Goal: Use online tool/utility: Utilize a website feature to perform a specific function

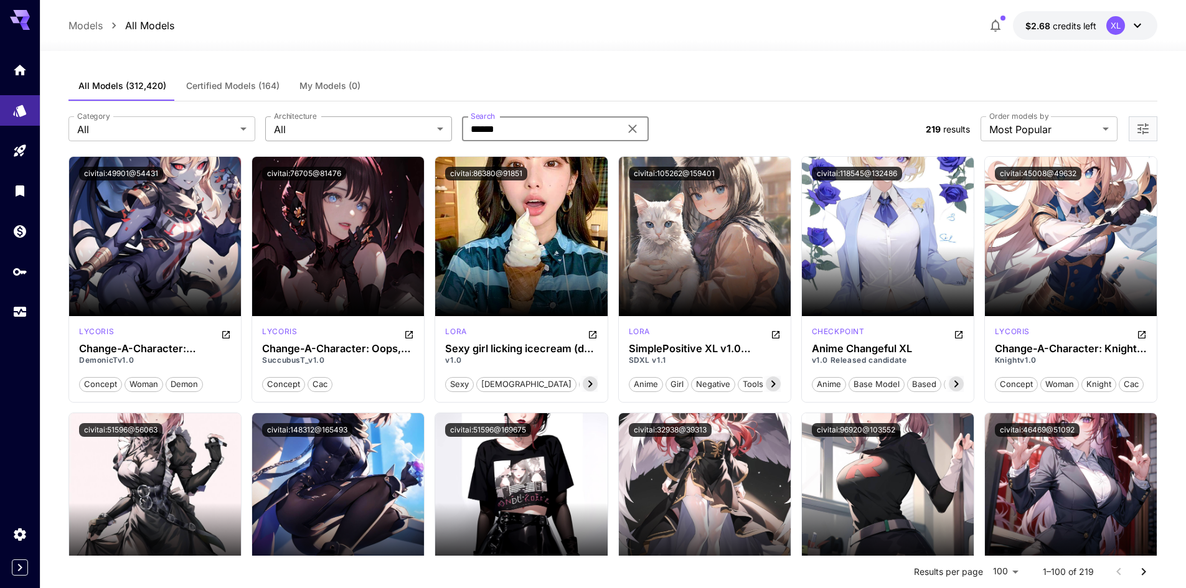
drag, startPoint x: 528, startPoint y: 126, endPoint x: 372, endPoint y: 137, distance: 156.0
click at [365, 136] on div "Category All *** Category Architecture All *** Architecture Search ****** Search" at bounding box center [491, 128] width 847 height 25
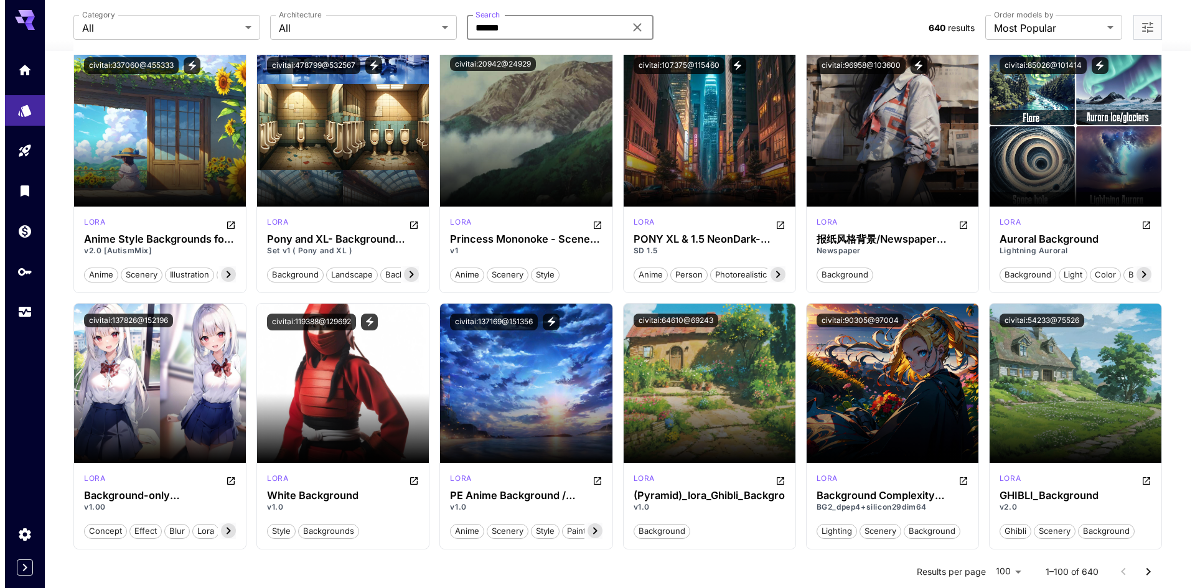
scroll to position [374, 0]
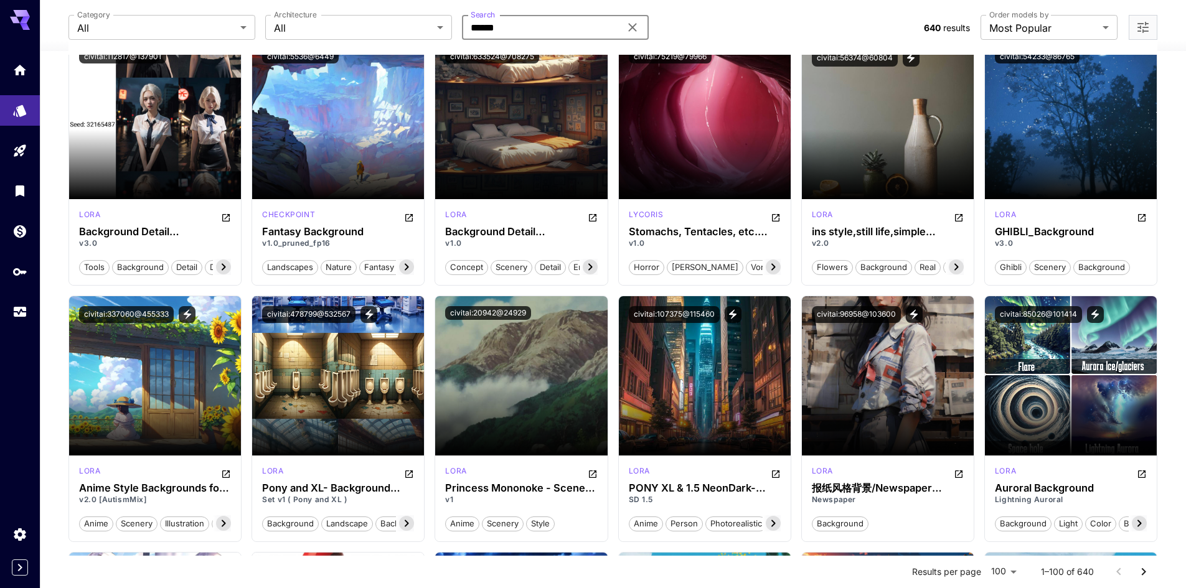
type input "******"
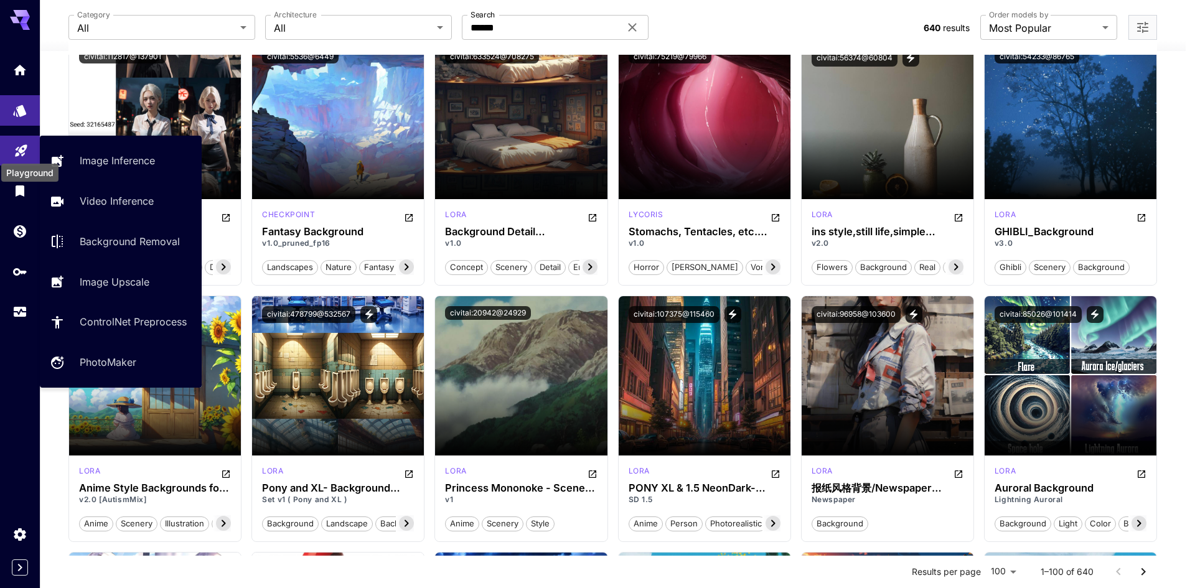
click at [20, 148] on icon "Playground" at bounding box center [21, 147] width 12 height 12
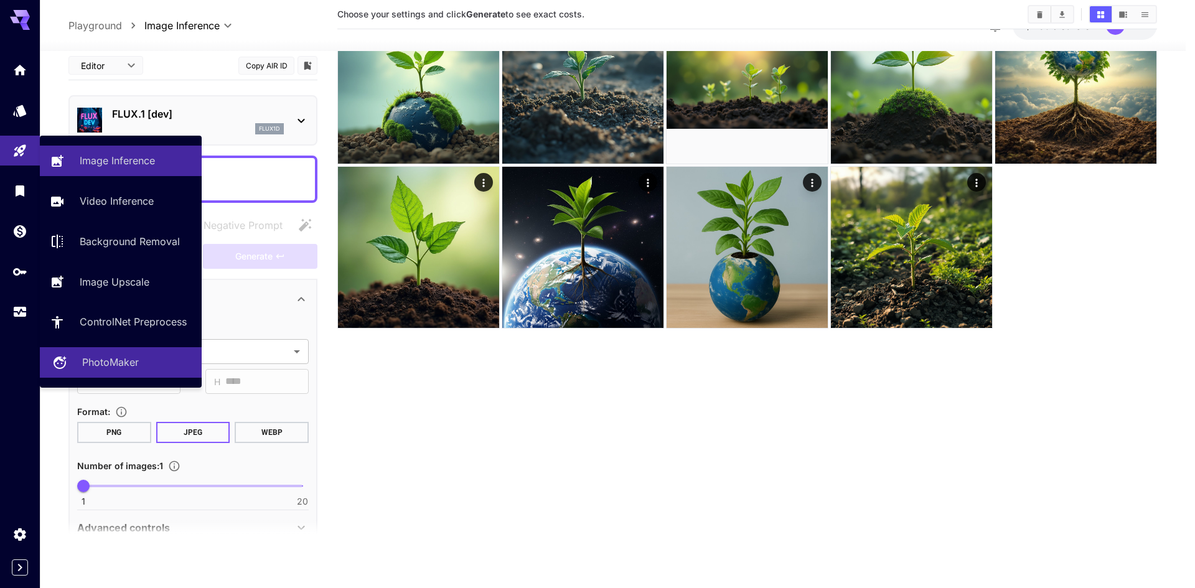
click at [134, 357] on p "PhotoMaker" at bounding box center [110, 362] width 57 height 15
type input "**********"
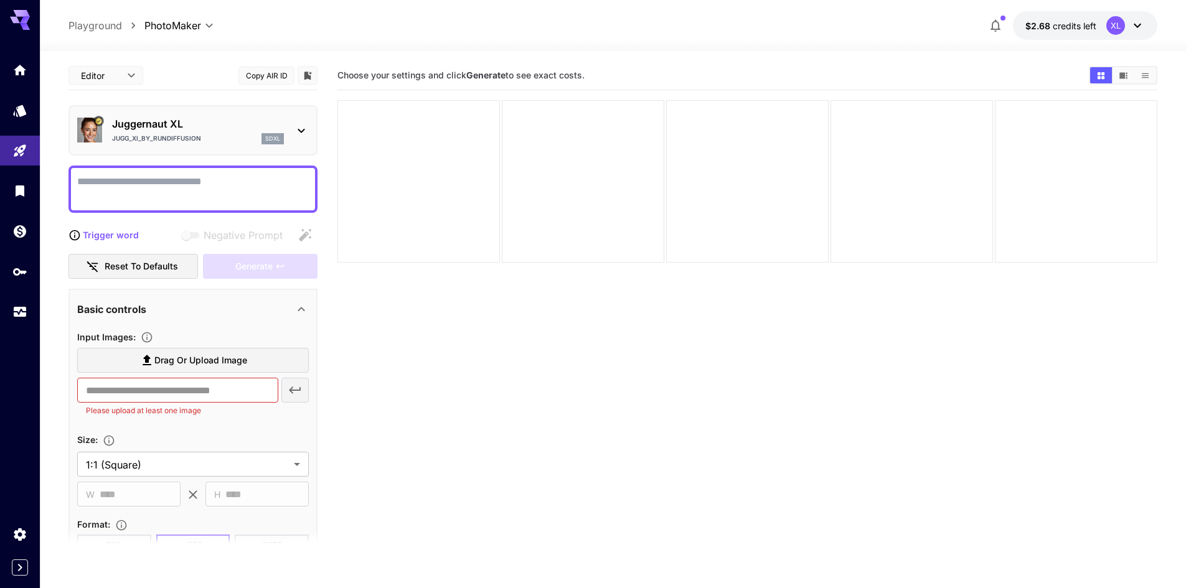
click at [180, 151] on div "Juggernaut XL Jugg_XI_by_RunDiffusion sdxl" at bounding box center [192, 130] width 249 height 50
click at [176, 146] on div "Juggernaut XL Jugg_XI_by_RunDiffusion sdxl" at bounding box center [193, 130] width 232 height 38
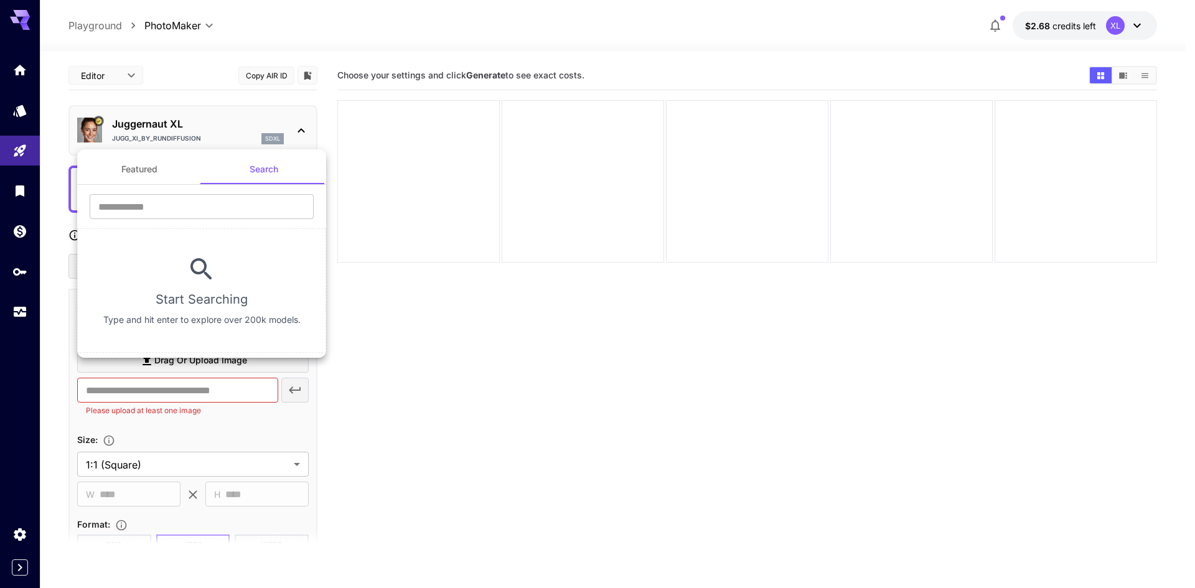
click at [602, 327] on div at bounding box center [597, 294] width 1195 height 588
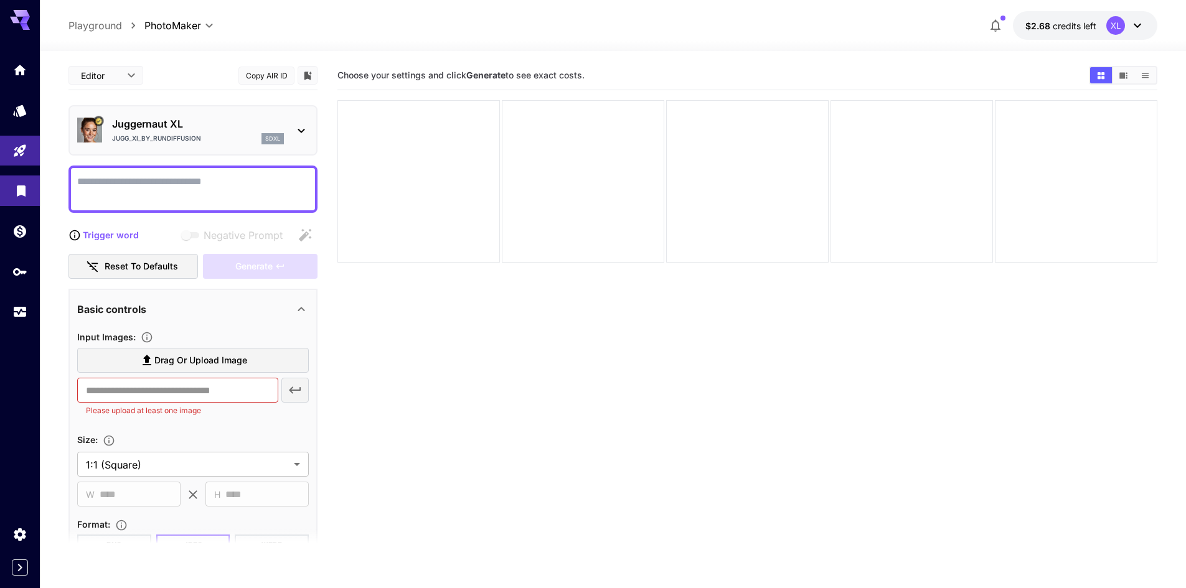
click at [6, 190] on link at bounding box center [20, 191] width 40 height 31
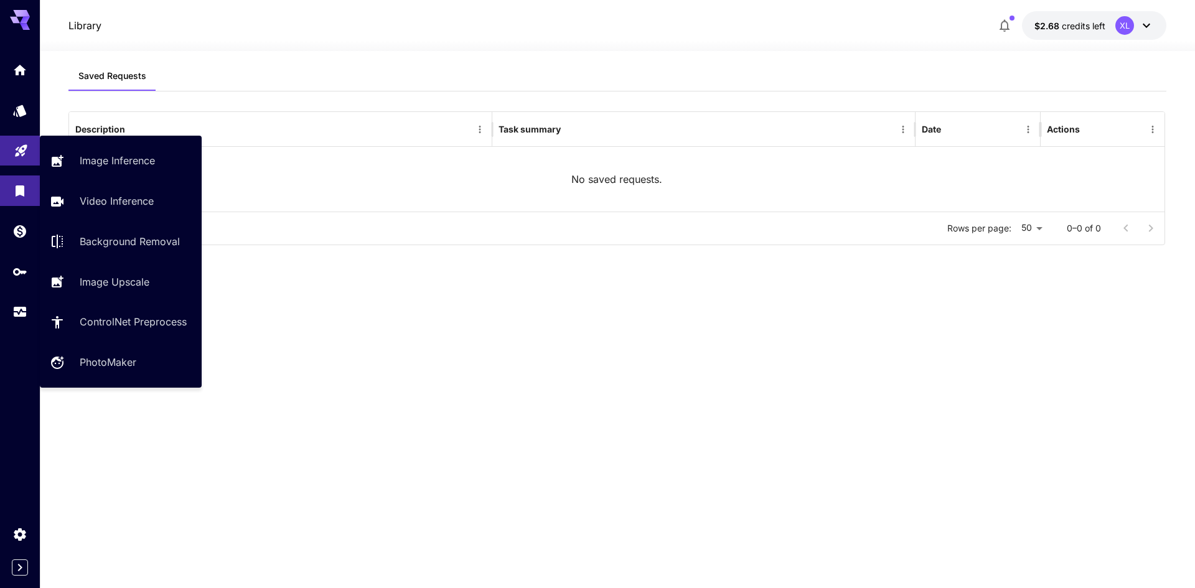
click at [24, 136] on link at bounding box center [20, 151] width 40 height 31
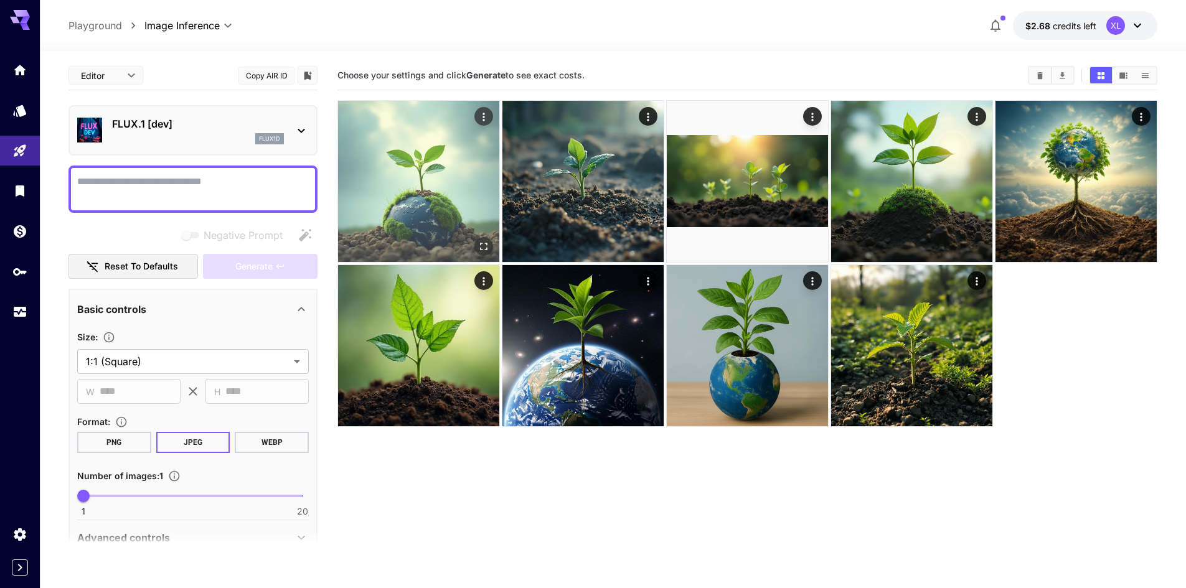
click at [413, 225] on img at bounding box center [418, 181] width 161 height 161
click at [411, 223] on img at bounding box center [418, 181] width 157 height 157
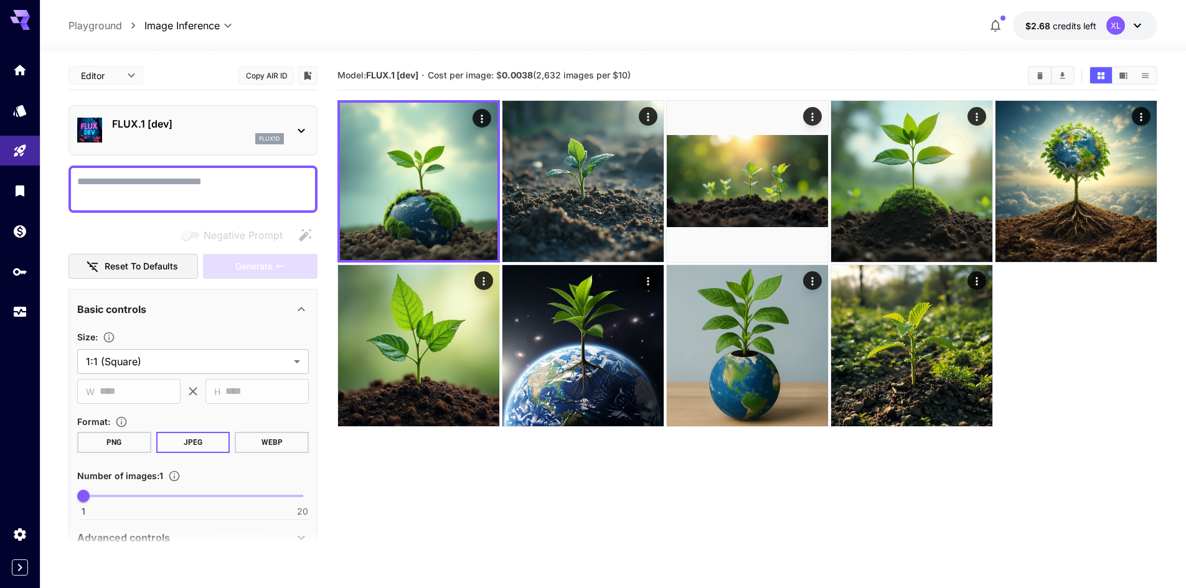
click at [310, 139] on div "FLUX.1 [dev] flux1d" at bounding box center [192, 130] width 249 height 50
click at [284, 128] on p "FLUX.1 [dev]" at bounding box center [198, 123] width 172 height 15
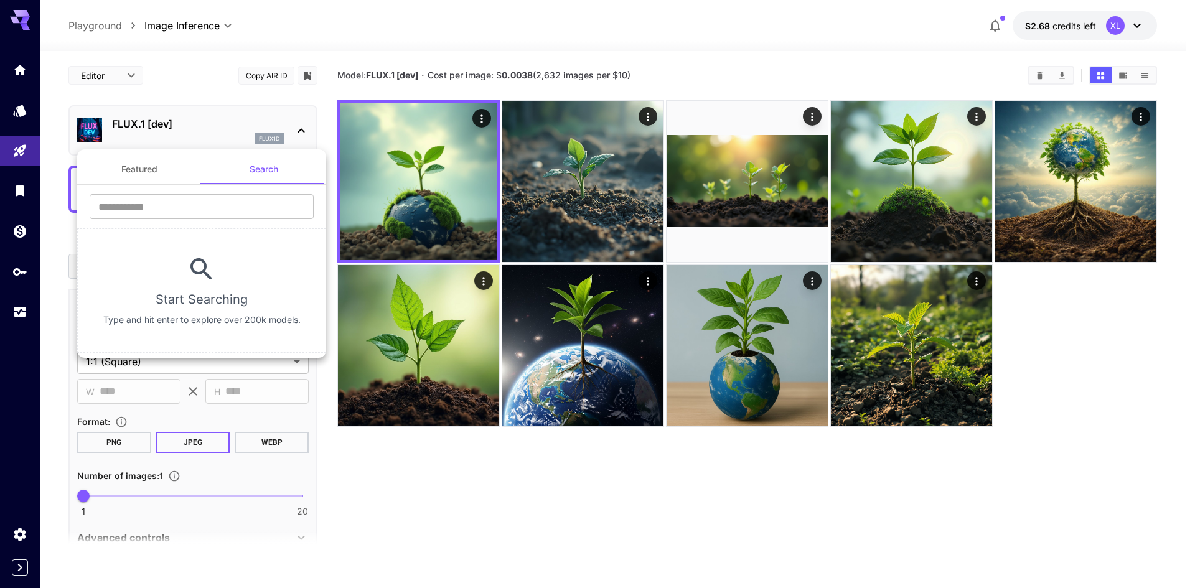
click at [284, 128] on div at bounding box center [597, 294] width 1195 height 588
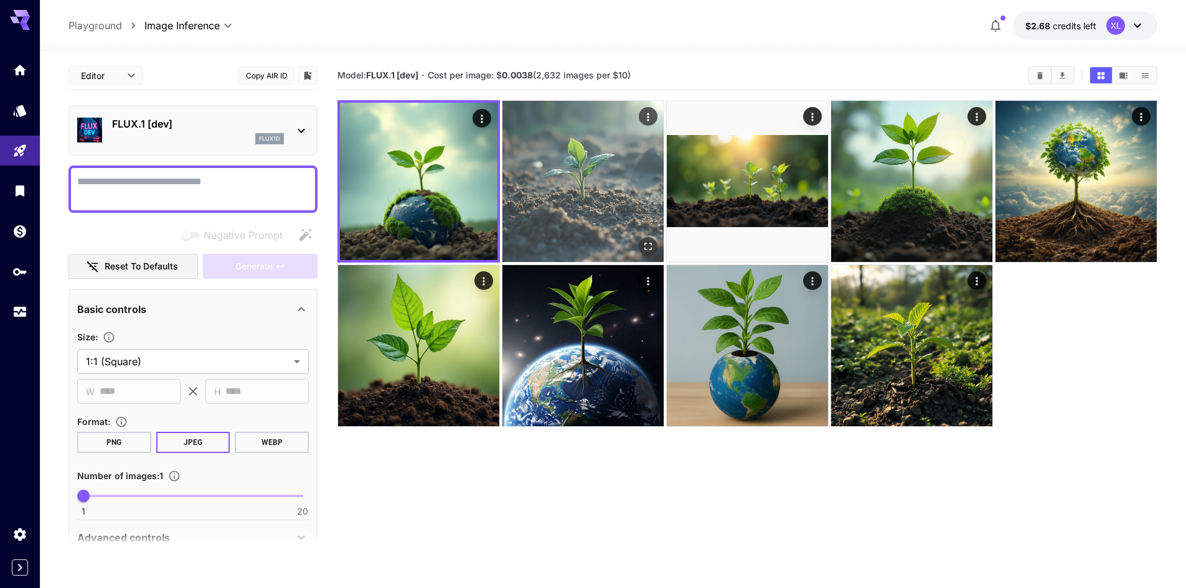
click at [527, 157] on img at bounding box center [582, 181] width 161 height 161
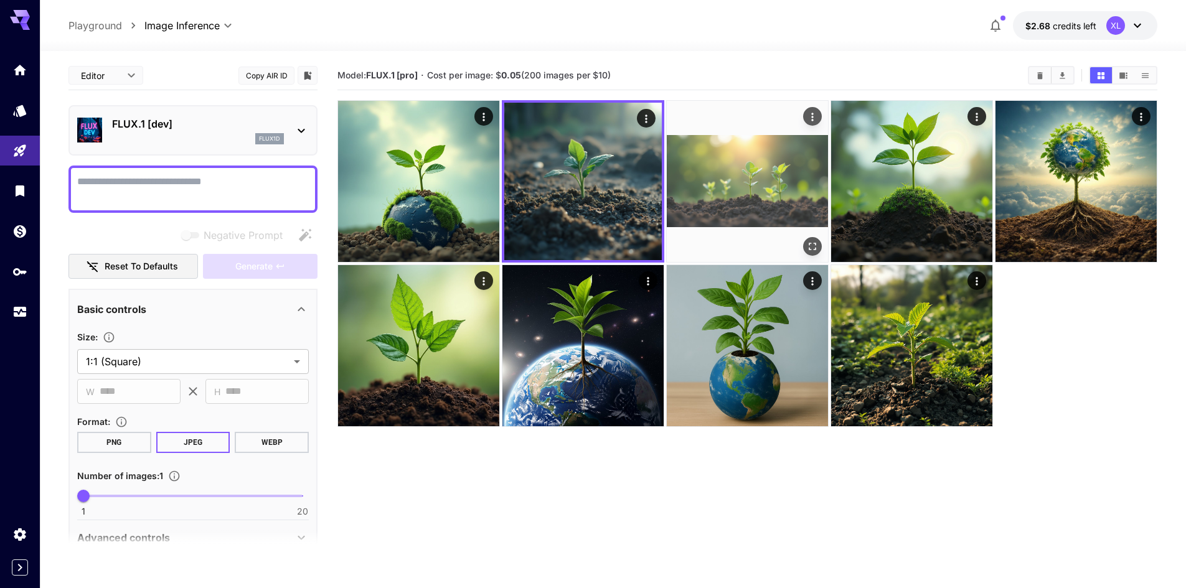
click at [758, 161] on img at bounding box center [747, 181] width 161 height 161
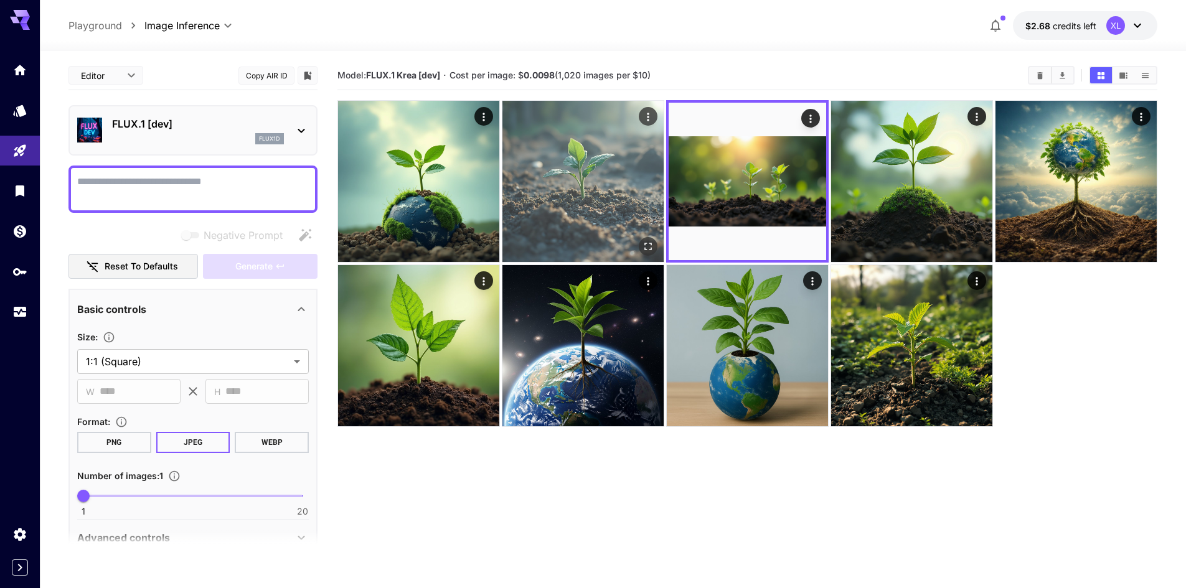
click at [562, 179] on img at bounding box center [582, 181] width 161 height 161
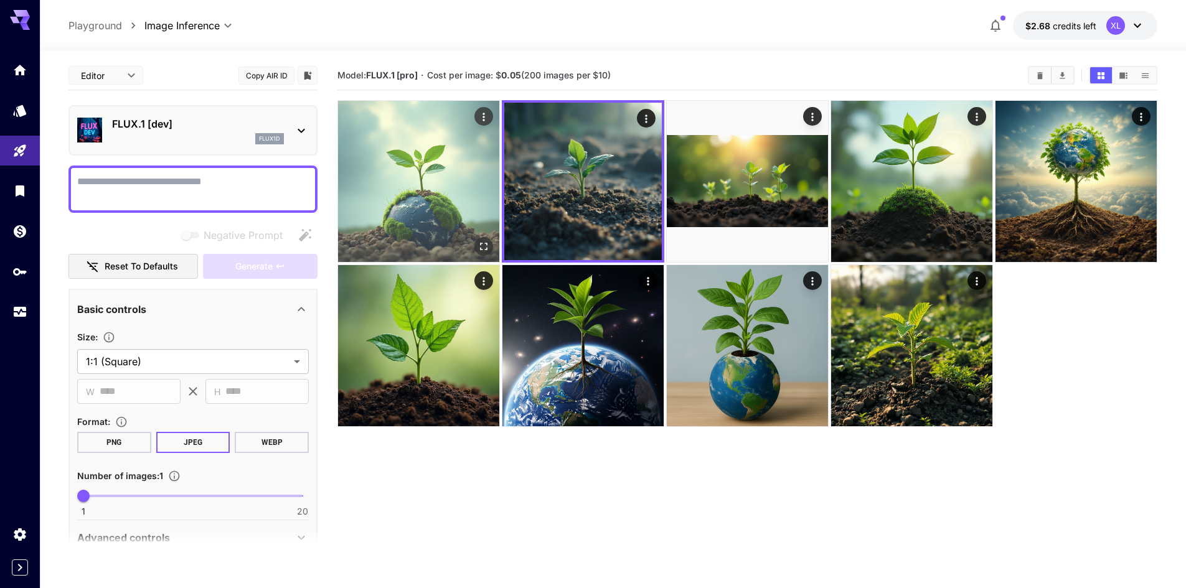
click at [389, 188] on img at bounding box center [418, 181] width 161 height 161
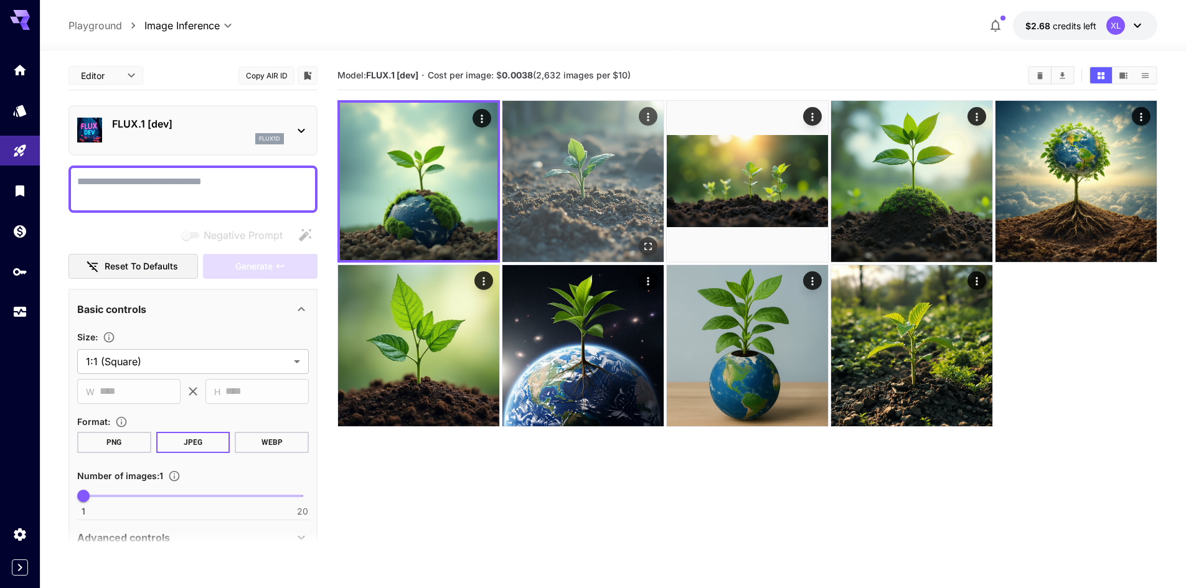
click at [625, 198] on img at bounding box center [582, 181] width 161 height 161
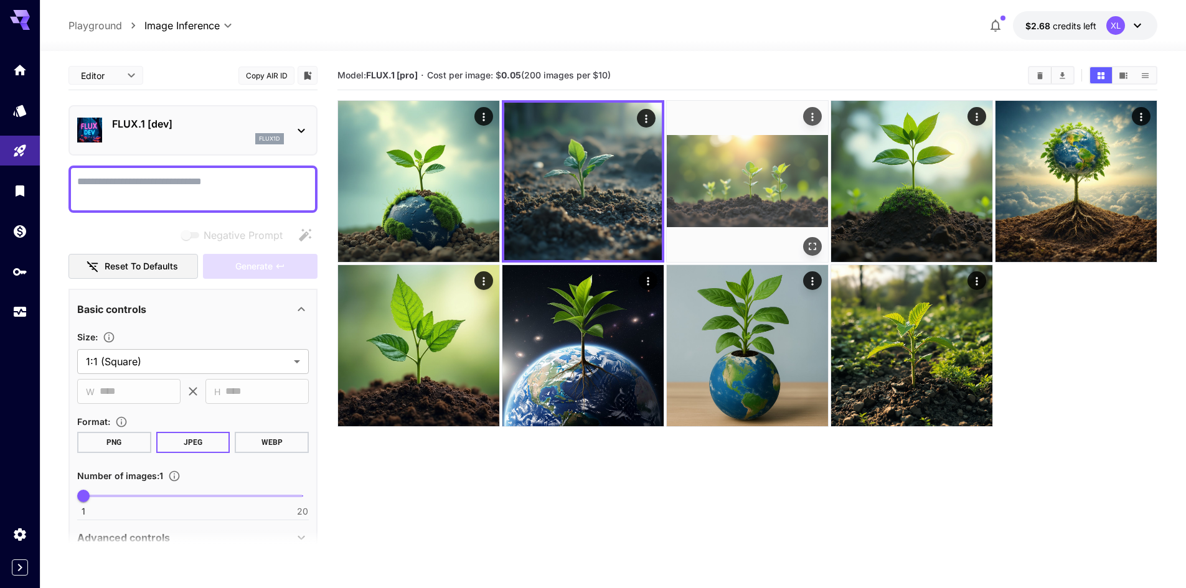
click at [773, 190] on img at bounding box center [747, 181] width 161 height 161
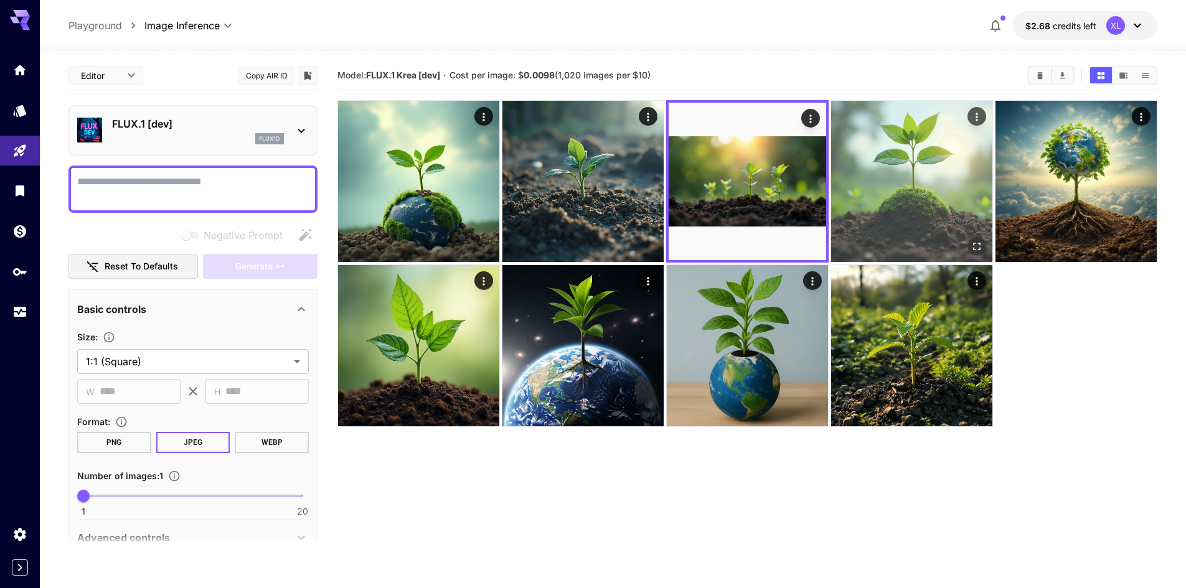
click at [965, 195] on img at bounding box center [911, 181] width 161 height 161
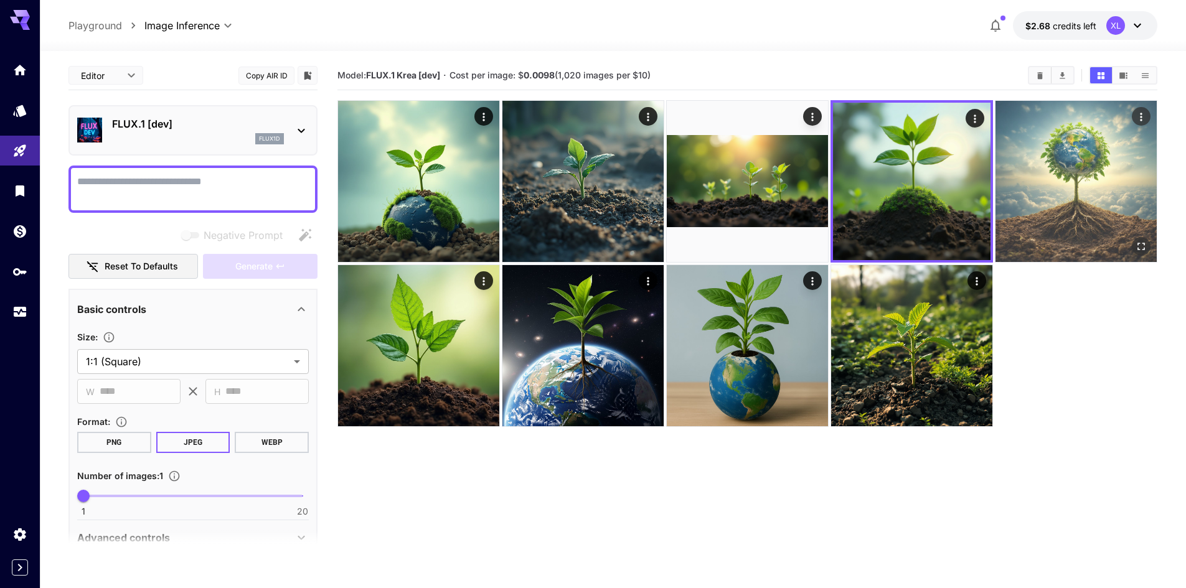
click at [1089, 183] on img at bounding box center [1075, 181] width 161 height 161
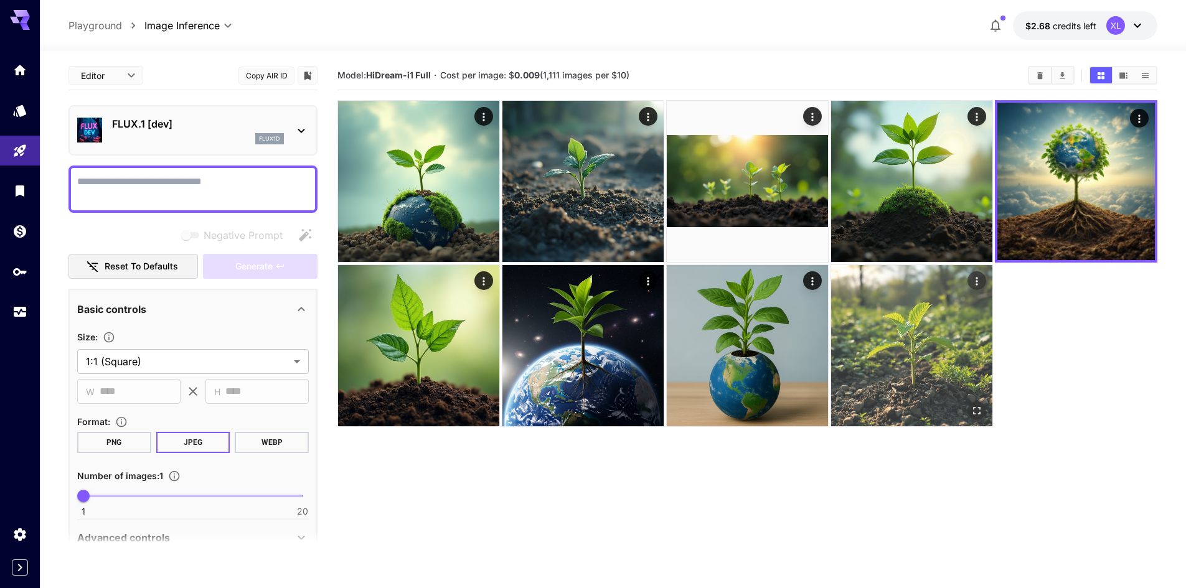
click at [969, 306] on img at bounding box center [911, 345] width 161 height 161
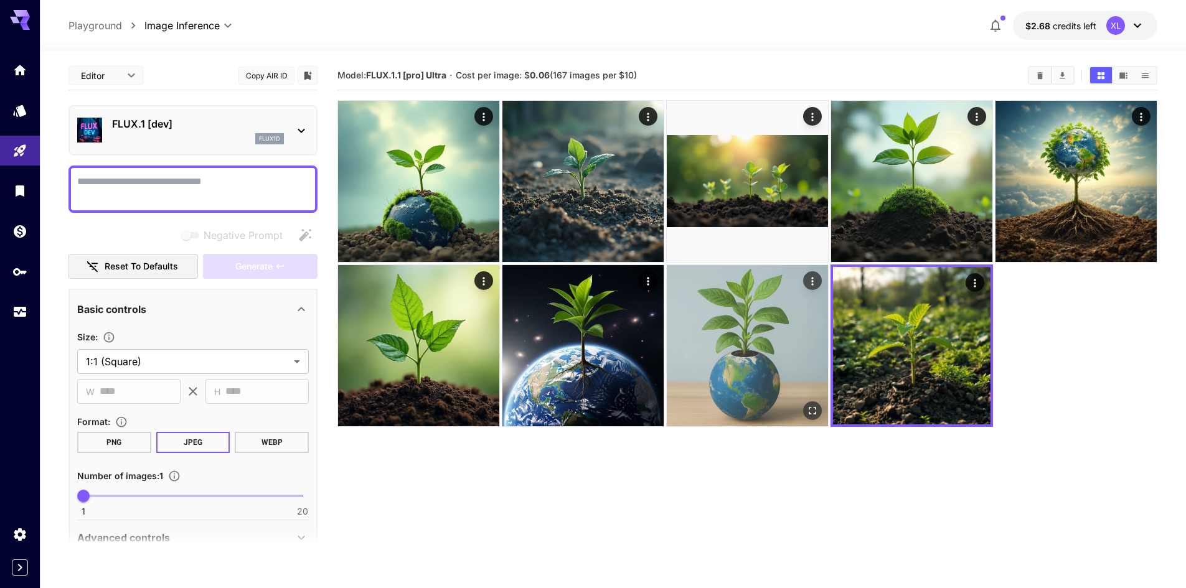
click at [722, 317] on img at bounding box center [747, 345] width 161 height 161
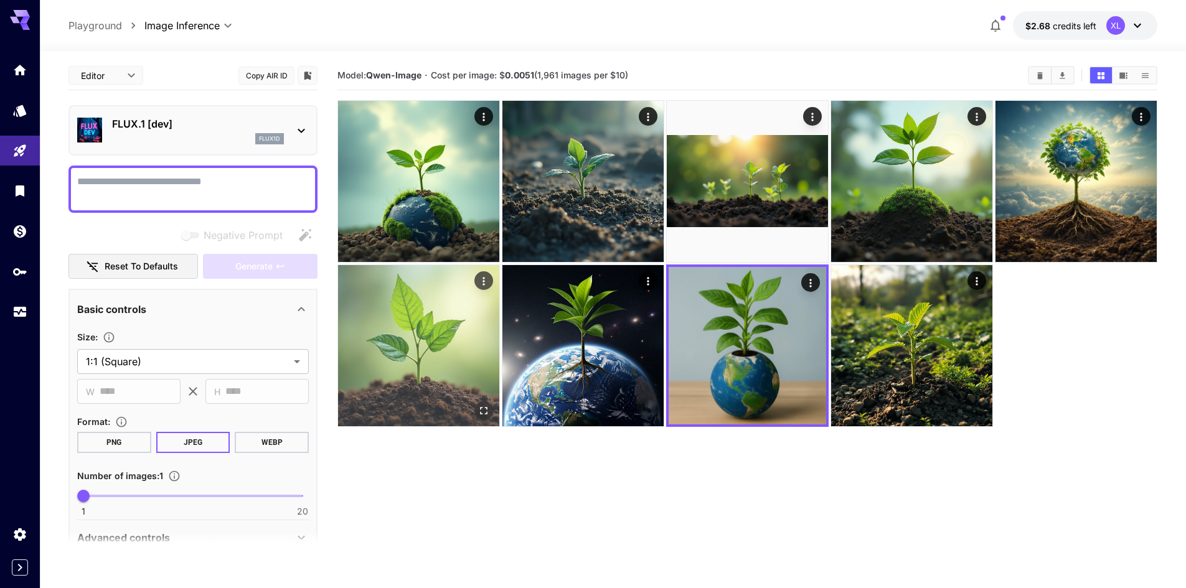
drag, startPoint x: 557, startPoint y: 306, endPoint x: 471, endPoint y: 311, distance: 85.5
click at [556, 306] on img at bounding box center [582, 345] width 161 height 161
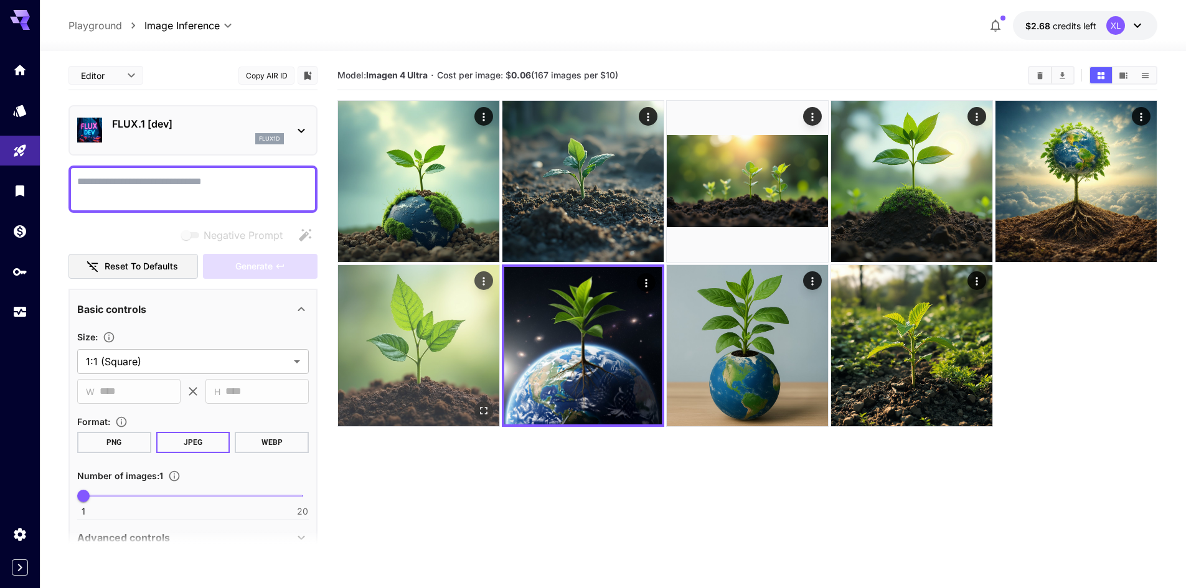
click at [421, 311] on img at bounding box center [418, 345] width 161 height 161
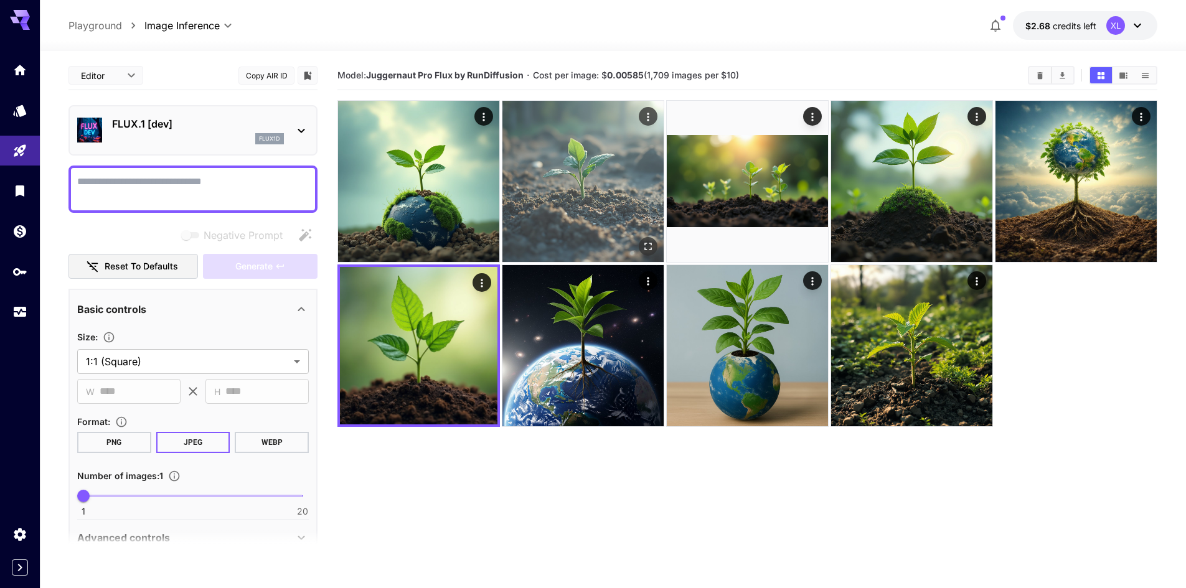
click at [586, 176] on img at bounding box center [582, 181] width 161 height 161
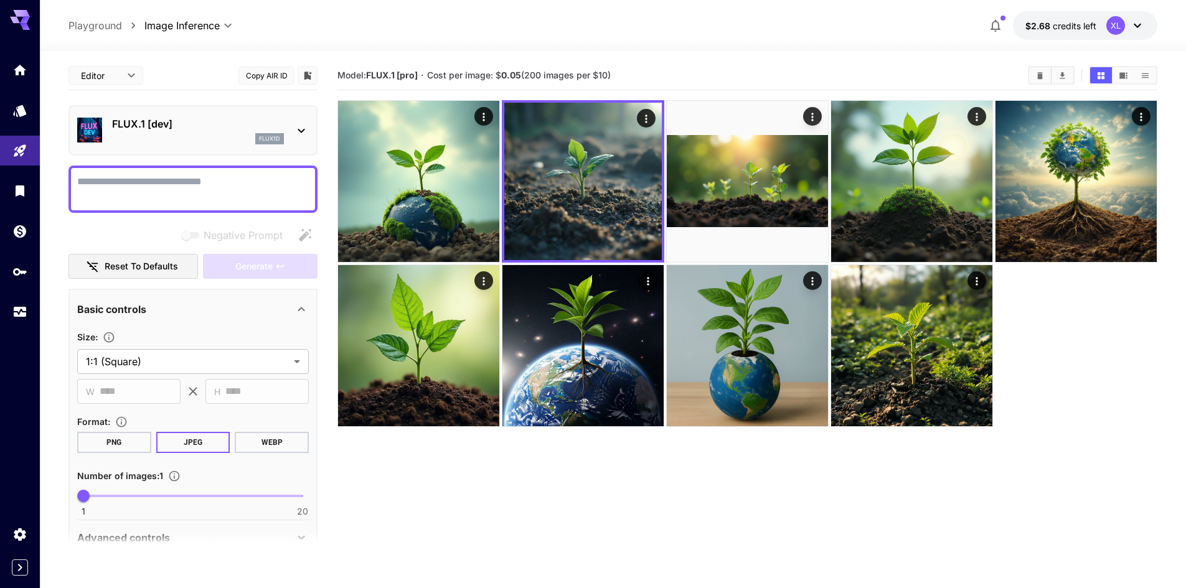
click at [629, 63] on div "Model: FLUX.1 [pro] · Cost per image: $ 0.05 (200 images per $10)" at bounding box center [747, 75] width 820 height 29
